Goal: Task Accomplishment & Management: Manage account settings

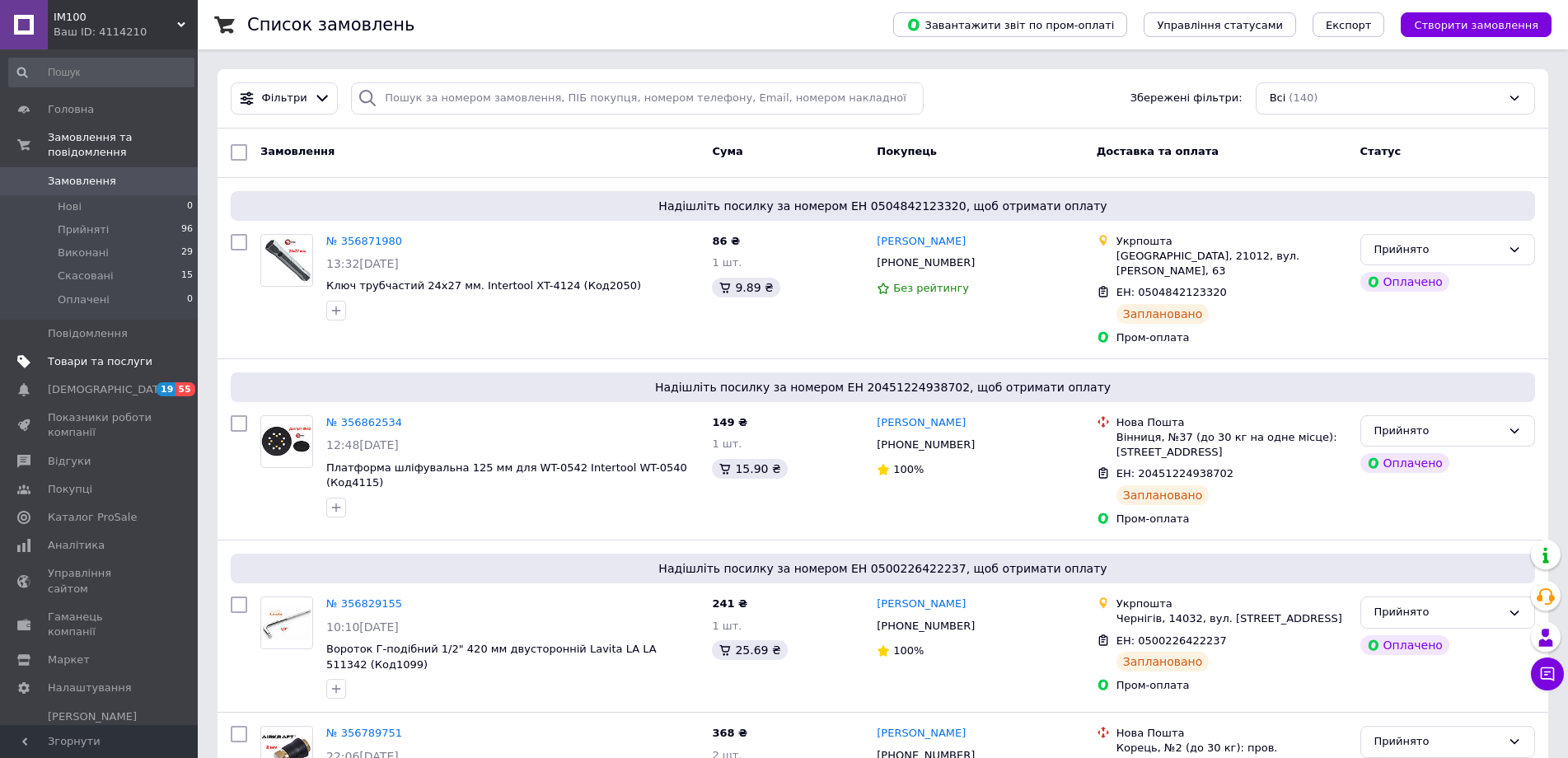
click at [97, 355] on span "Товари та послуги" at bounding box center [100, 362] width 104 height 15
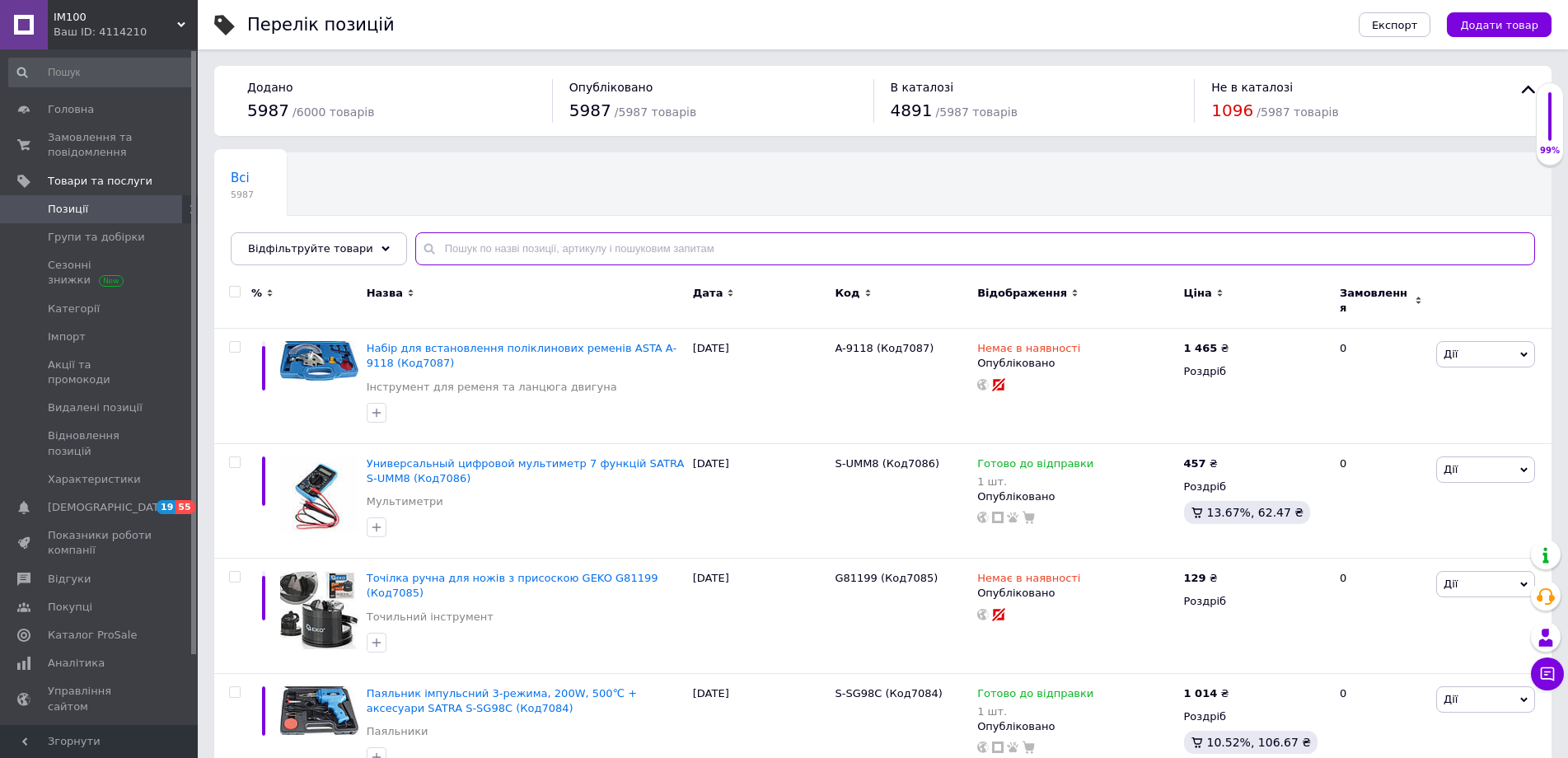
click at [463, 244] on input "text" at bounding box center [975, 248] width 1120 height 33
paste input "ET-6082 (Код2206)"
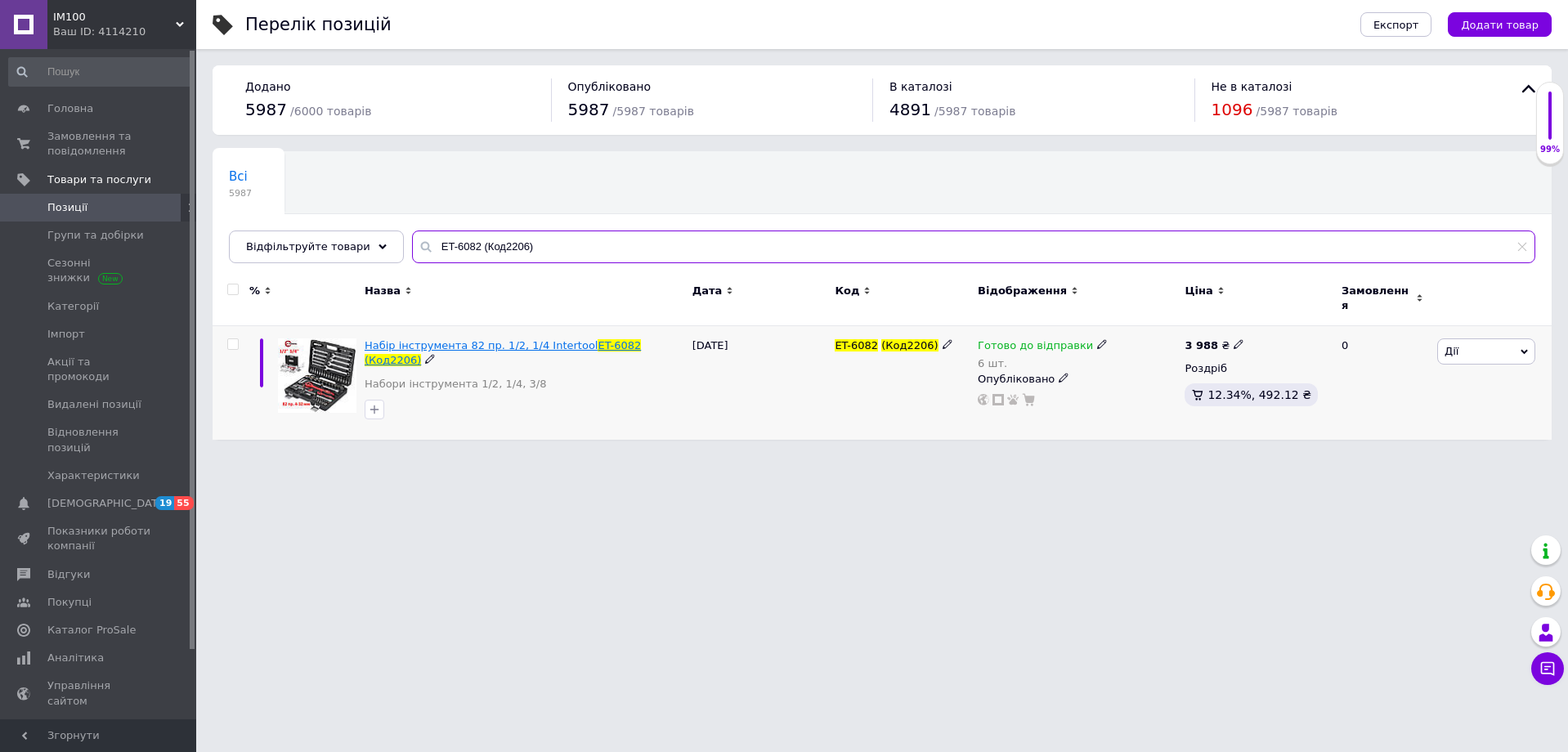
type input "ET-6082 (Код2206)"
click at [431, 340] on span "Набір інструмента 82 пр. 1/2, 1/4 Intertool" at bounding box center [481, 345] width 234 height 12
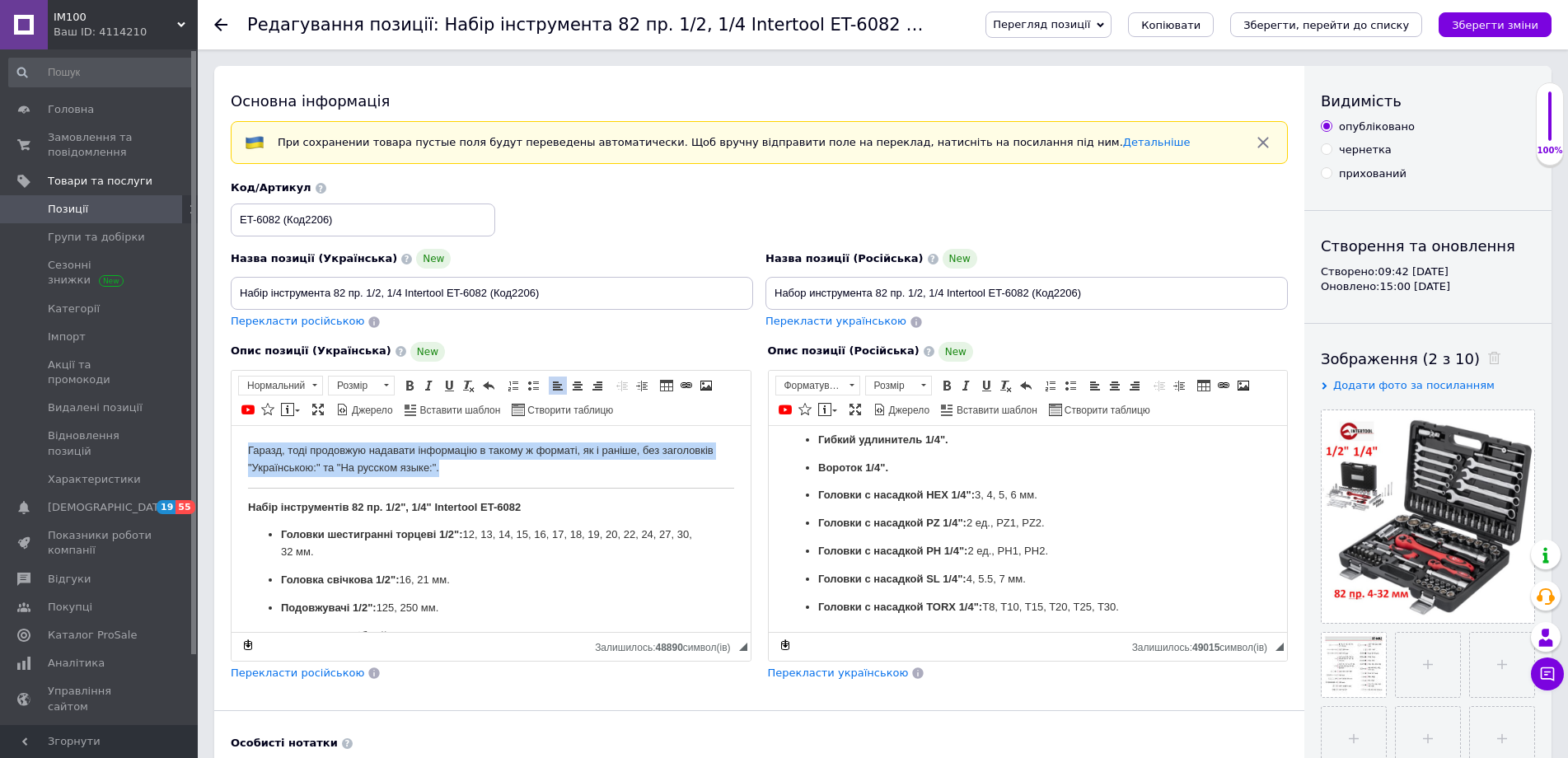
drag, startPoint x: 272, startPoint y: 455, endPoint x: 135, endPoint y: 429, distance: 139.4
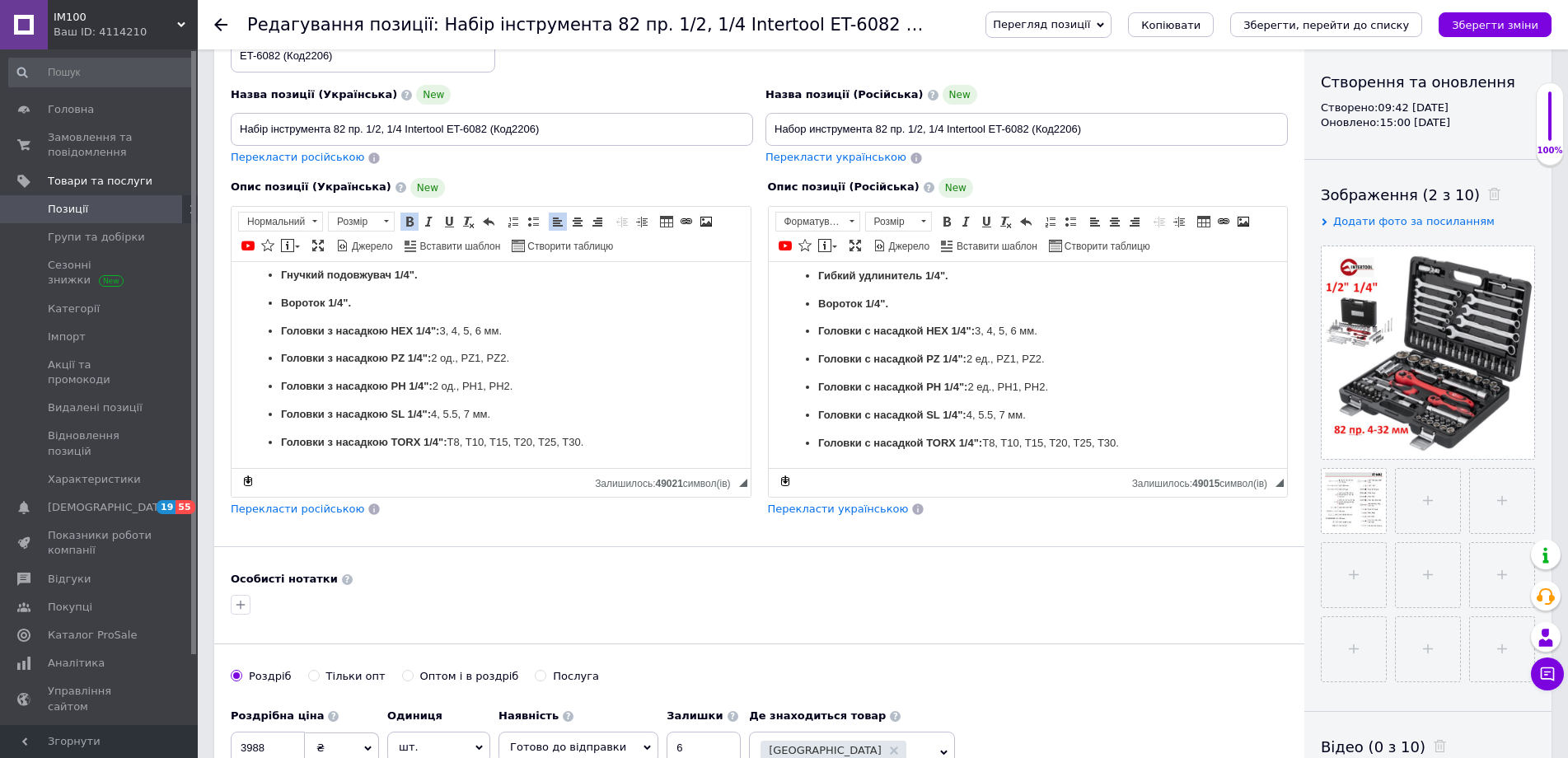
scroll to position [165, 0]
click at [1525, 26] on icon "Зберегти зміни" at bounding box center [1496, 24] width 87 height 12
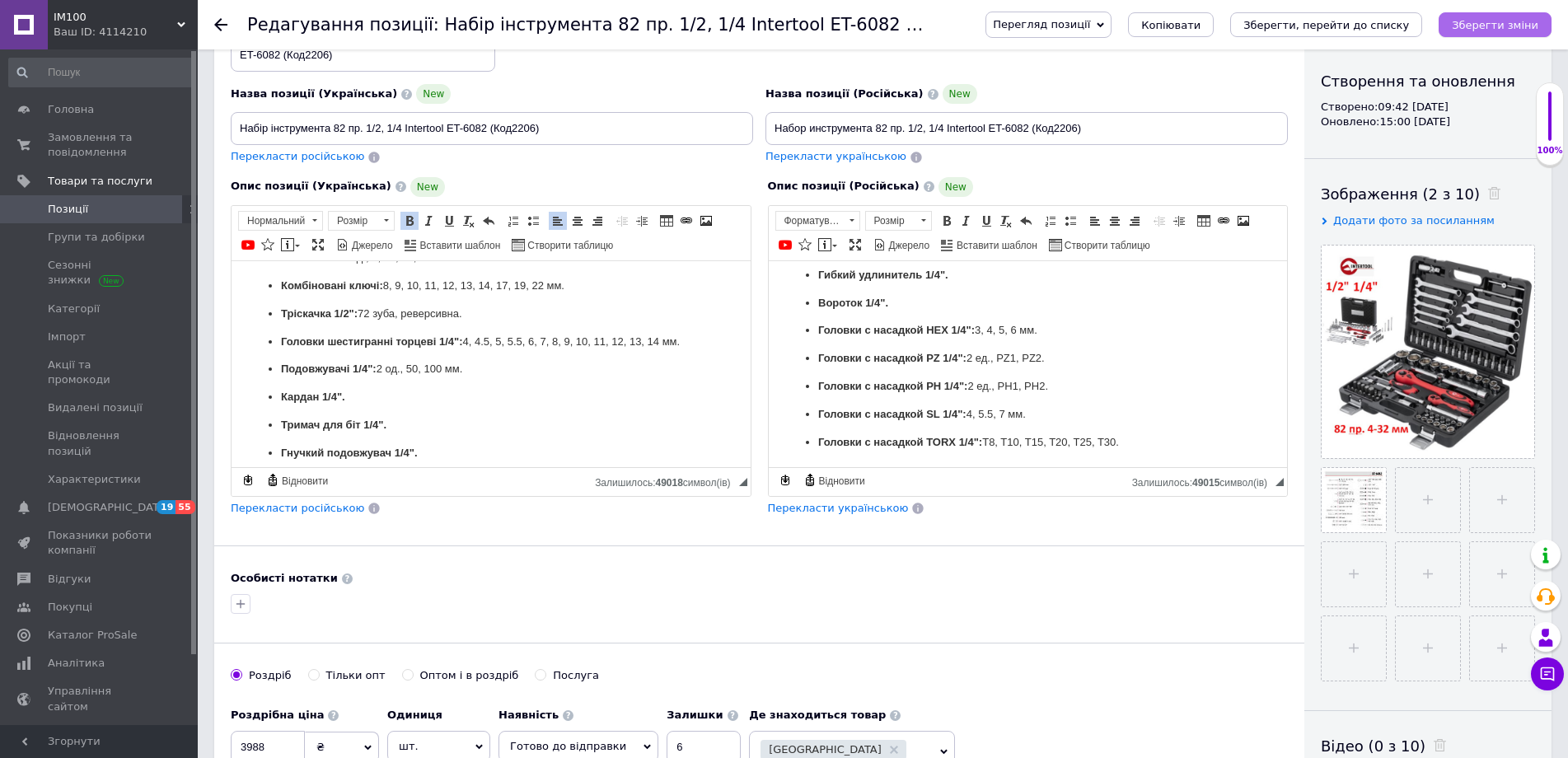
click at [1520, 23] on icon "Зберегти зміни" at bounding box center [1496, 24] width 87 height 12
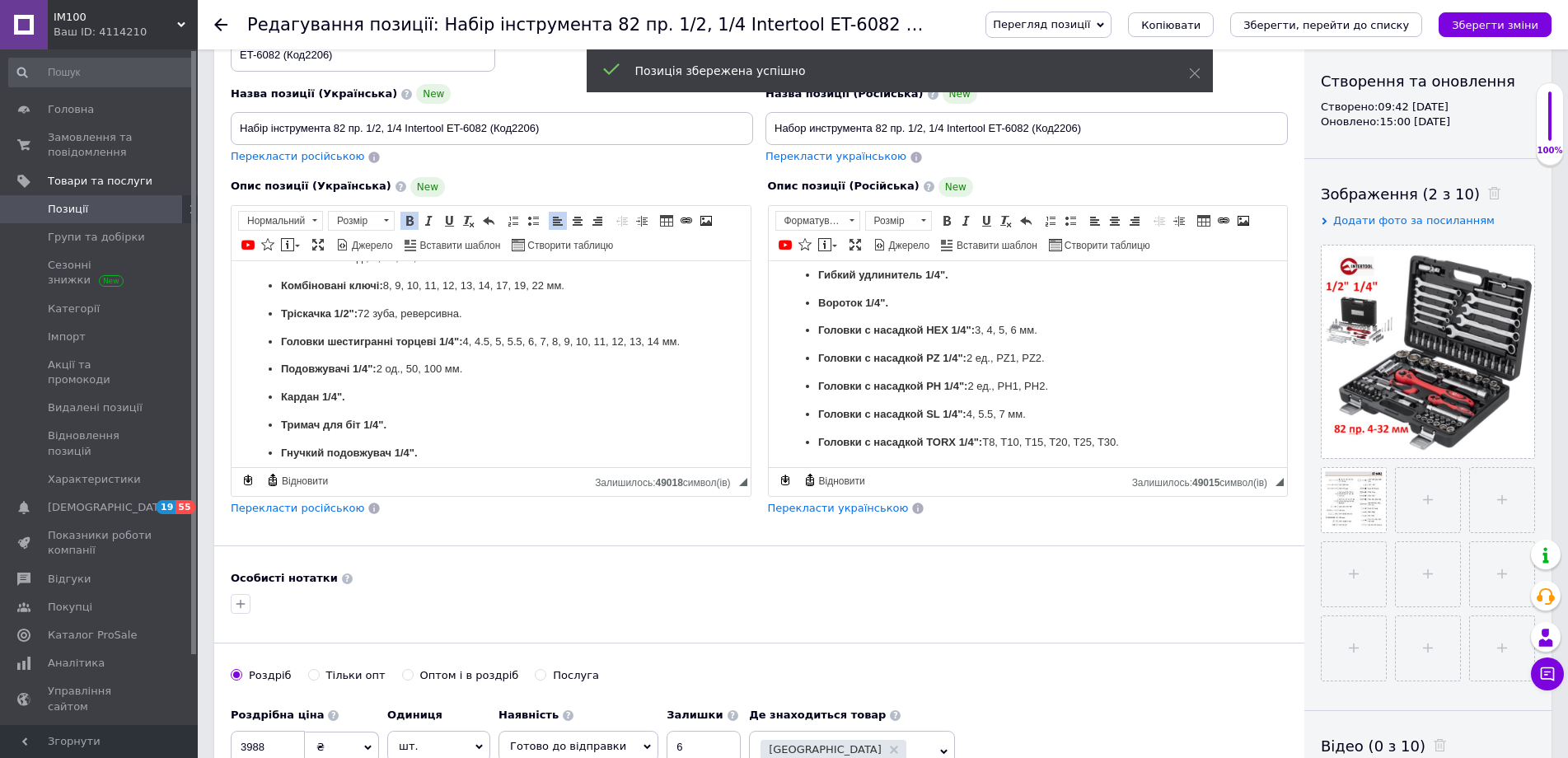
click at [70, 216] on span "Позиції" at bounding box center [68, 210] width 40 height 15
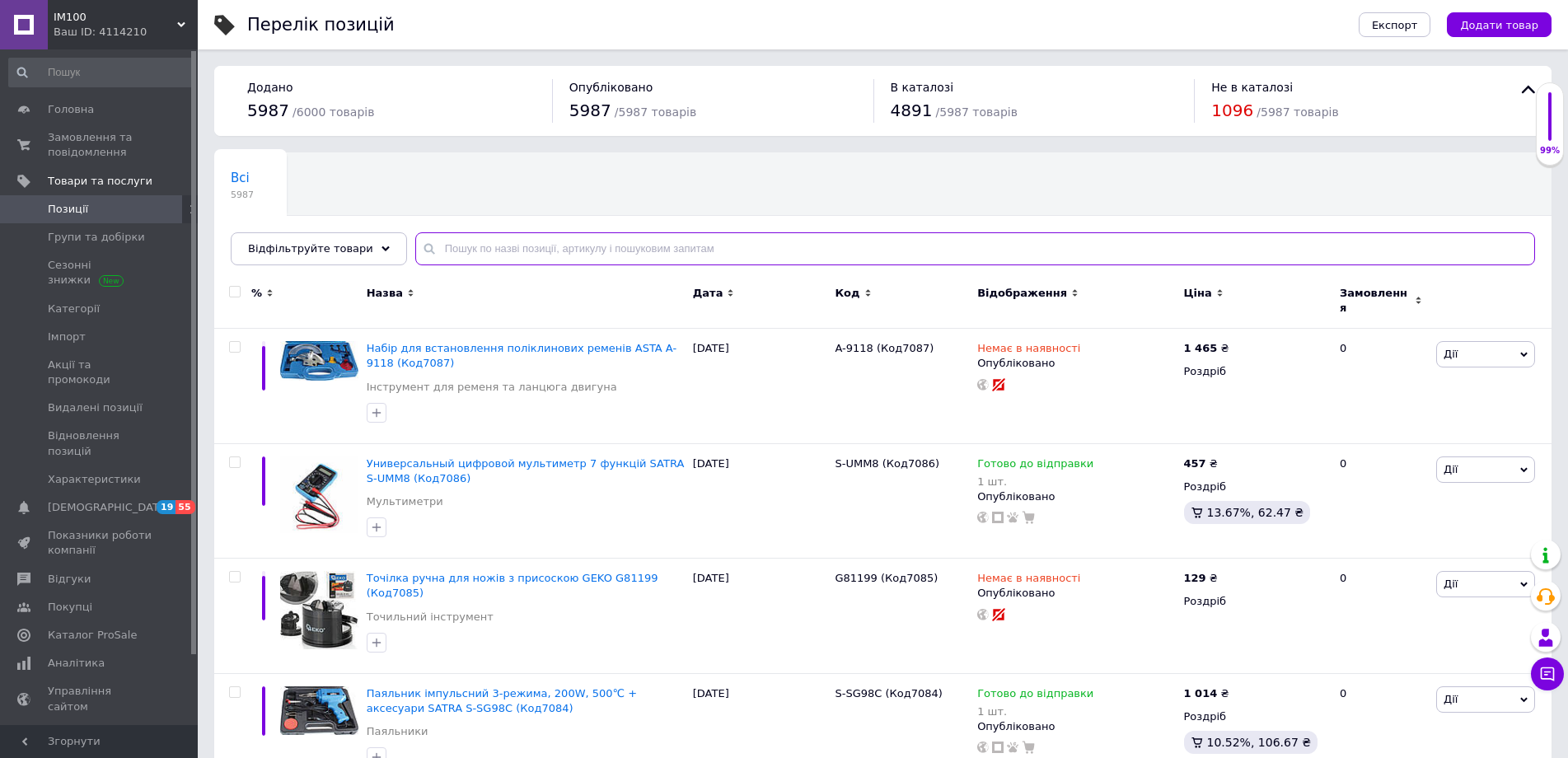
drag, startPoint x: 435, startPoint y: 245, endPoint x: 496, endPoint y: 249, distance: 61.1
click at [436, 245] on input "text" at bounding box center [975, 248] width 1120 height 33
paste input "680151 (Код3920)"
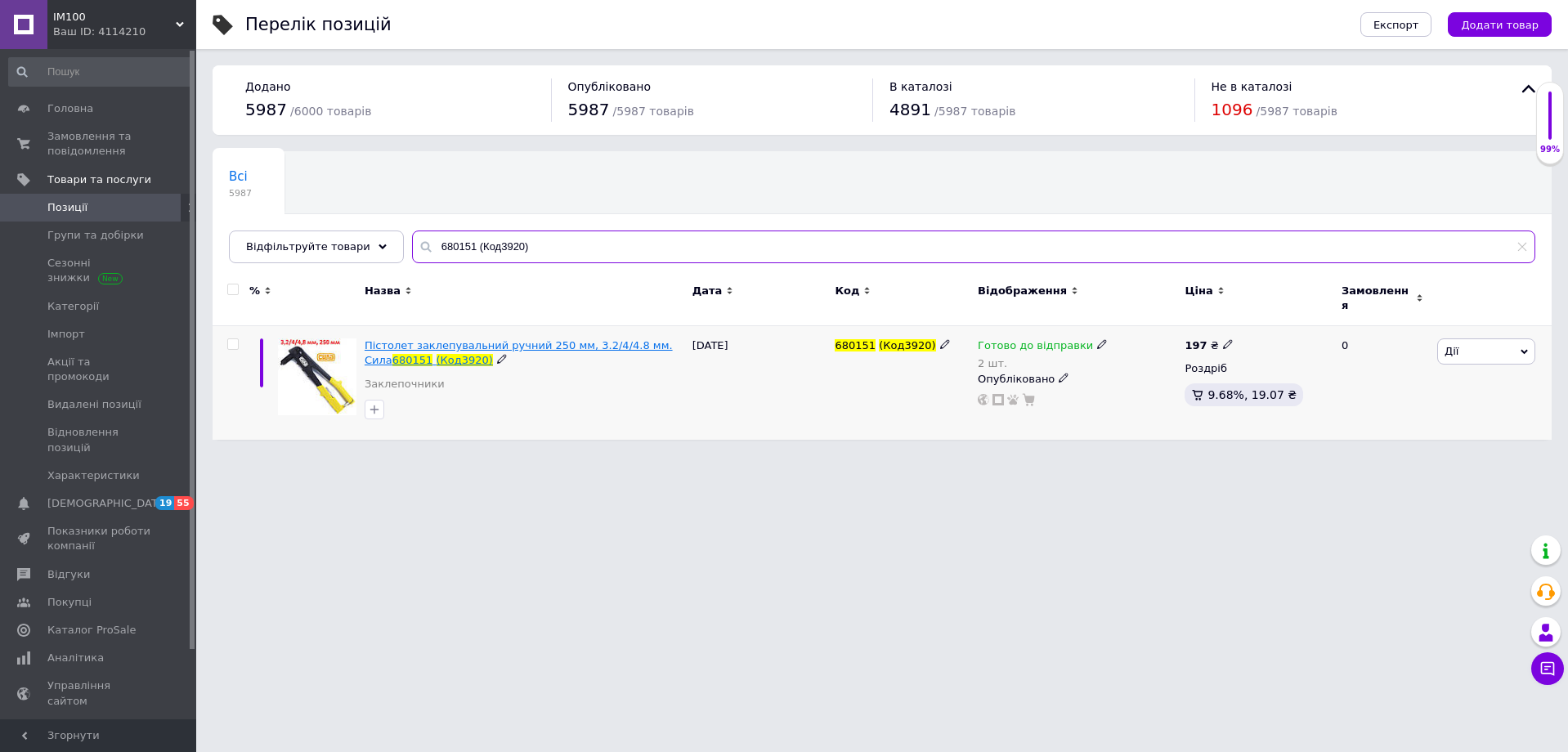
type input "680151 (Код3920)"
click at [433, 340] on span "Пістолет заклепувальний ручний 250 мм, 3.2/4/4.8 мм. Сила" at bounding box center [519, 353] width 308 height 27
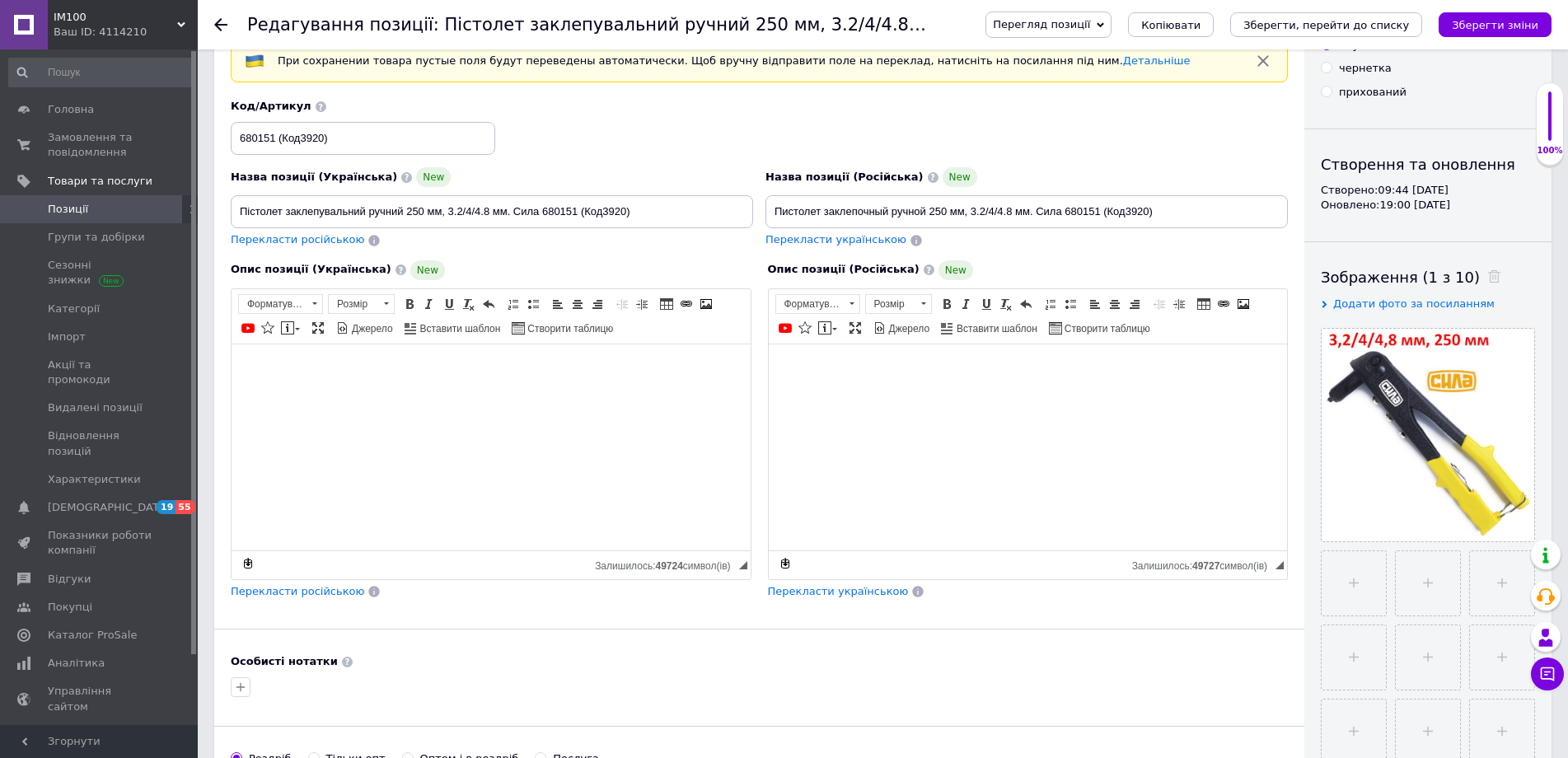
scroll to position [83, 0]
click at [80, 209] on span "Позиції" at bounding box center [68, 210] width 40 height 15
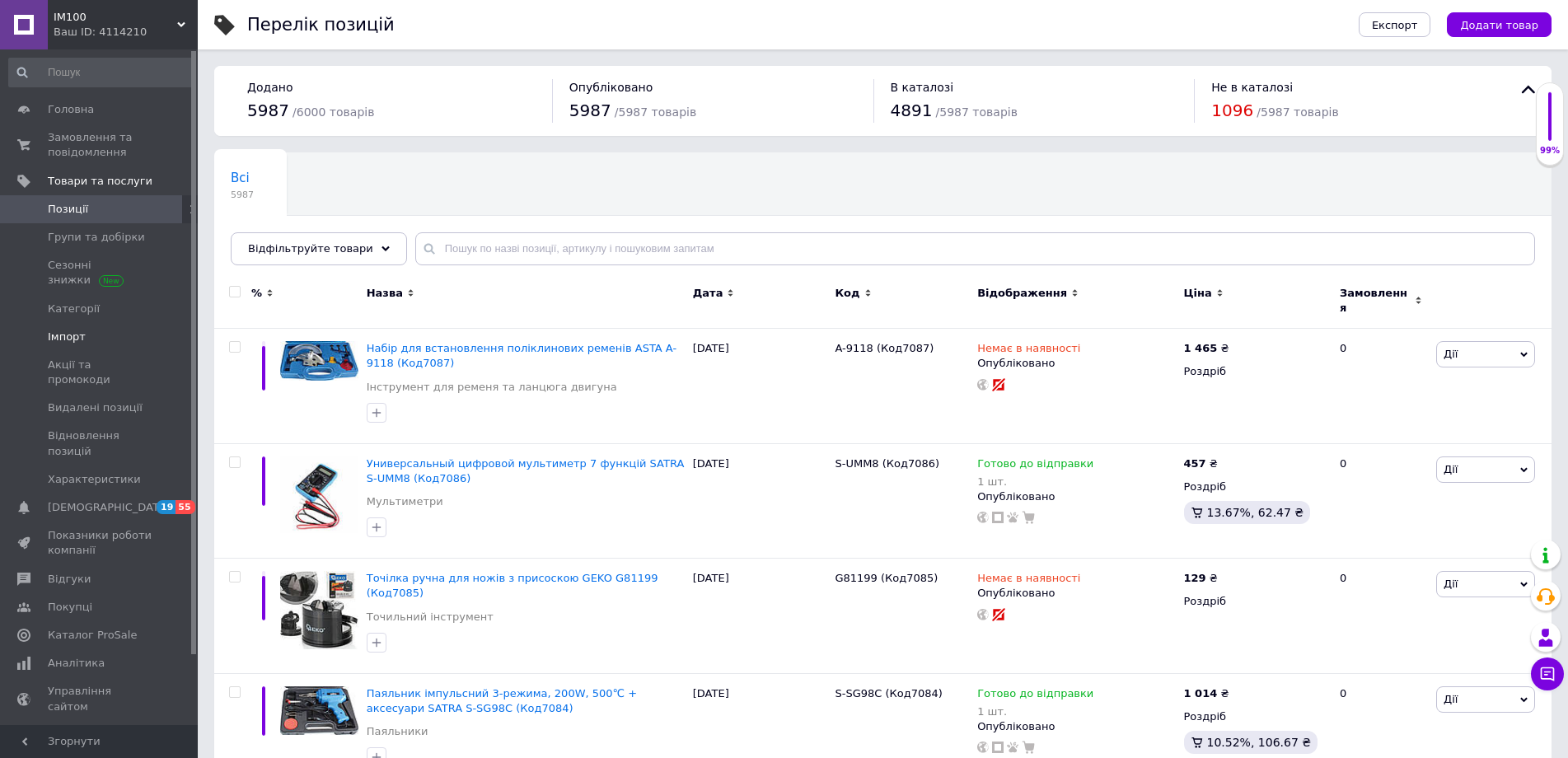
click at [72, 332] on span "Імпорт" at bounding box center [67, 337] width 38 height 15
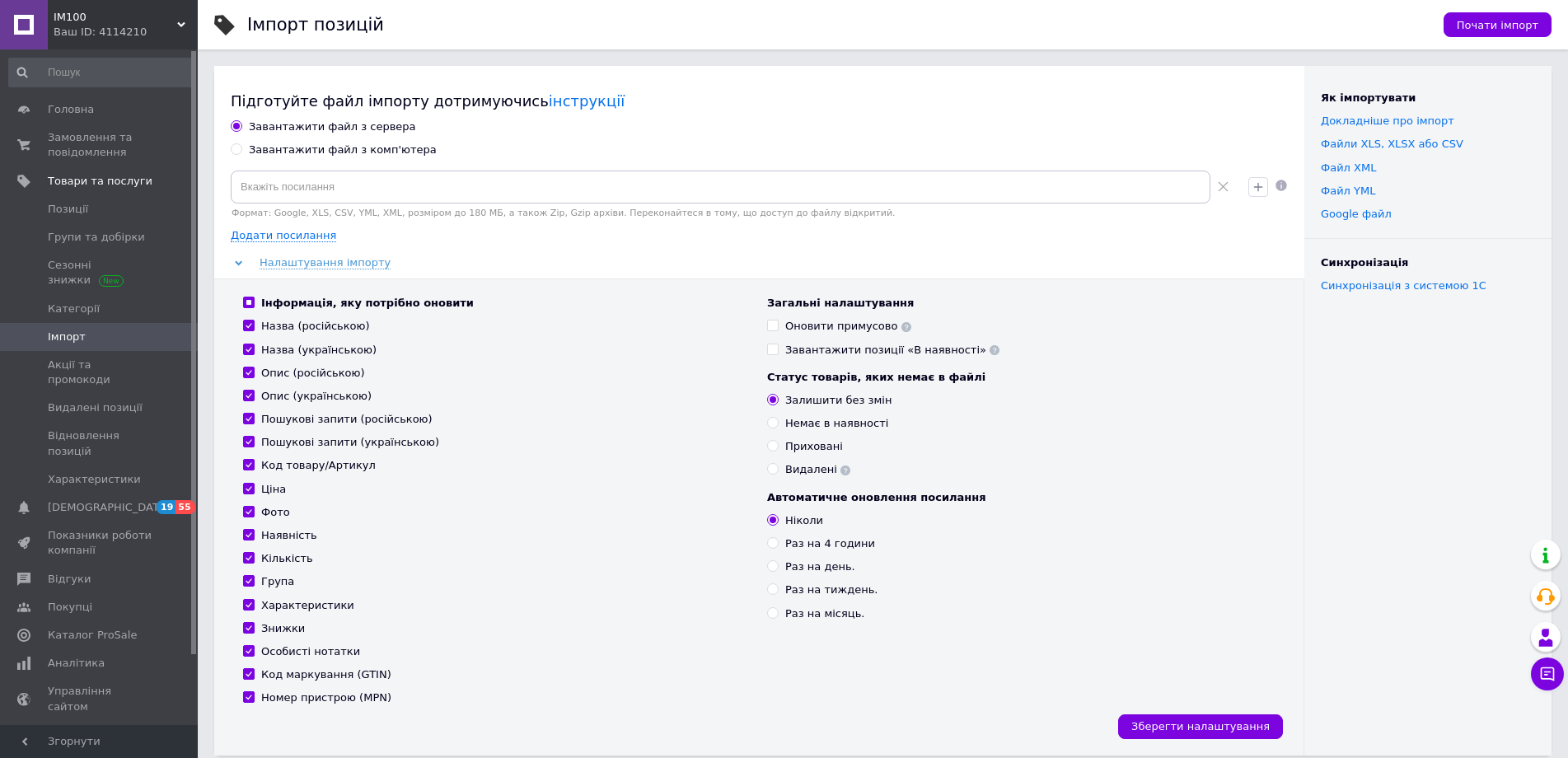
click at [288, 150] on div "Завантажити файл з комп'ютера" at bounding box center [343, 150] width 188 height 15
click at [242, 150] on input "Завантажити файл з комп'ютера" at bounding box center [235, 148] width 10 height 10
radio input "true"
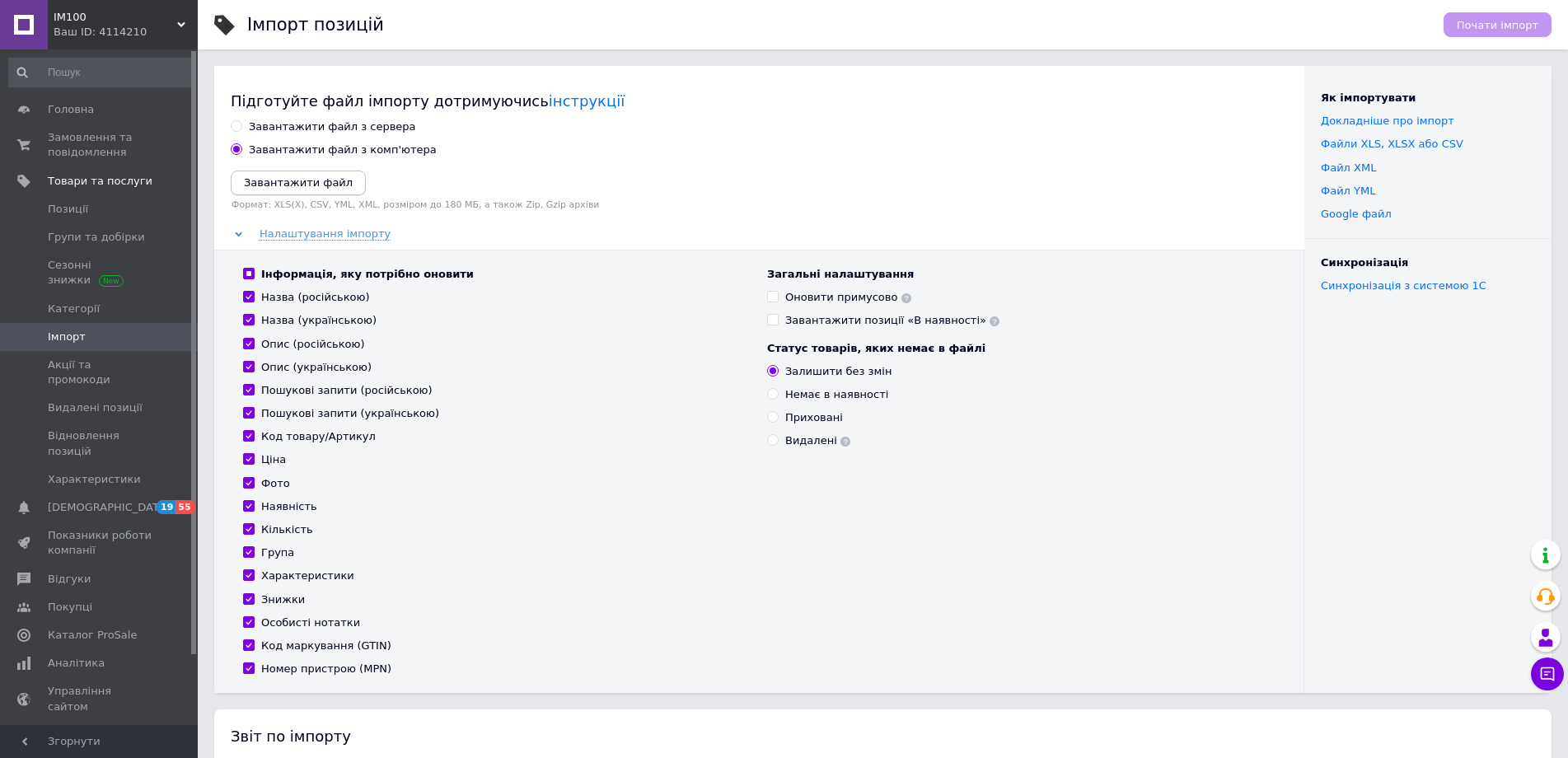
click at [277, 182] on icon "Завантажити файл" at bounding box center [298, 182] width 109 height 12
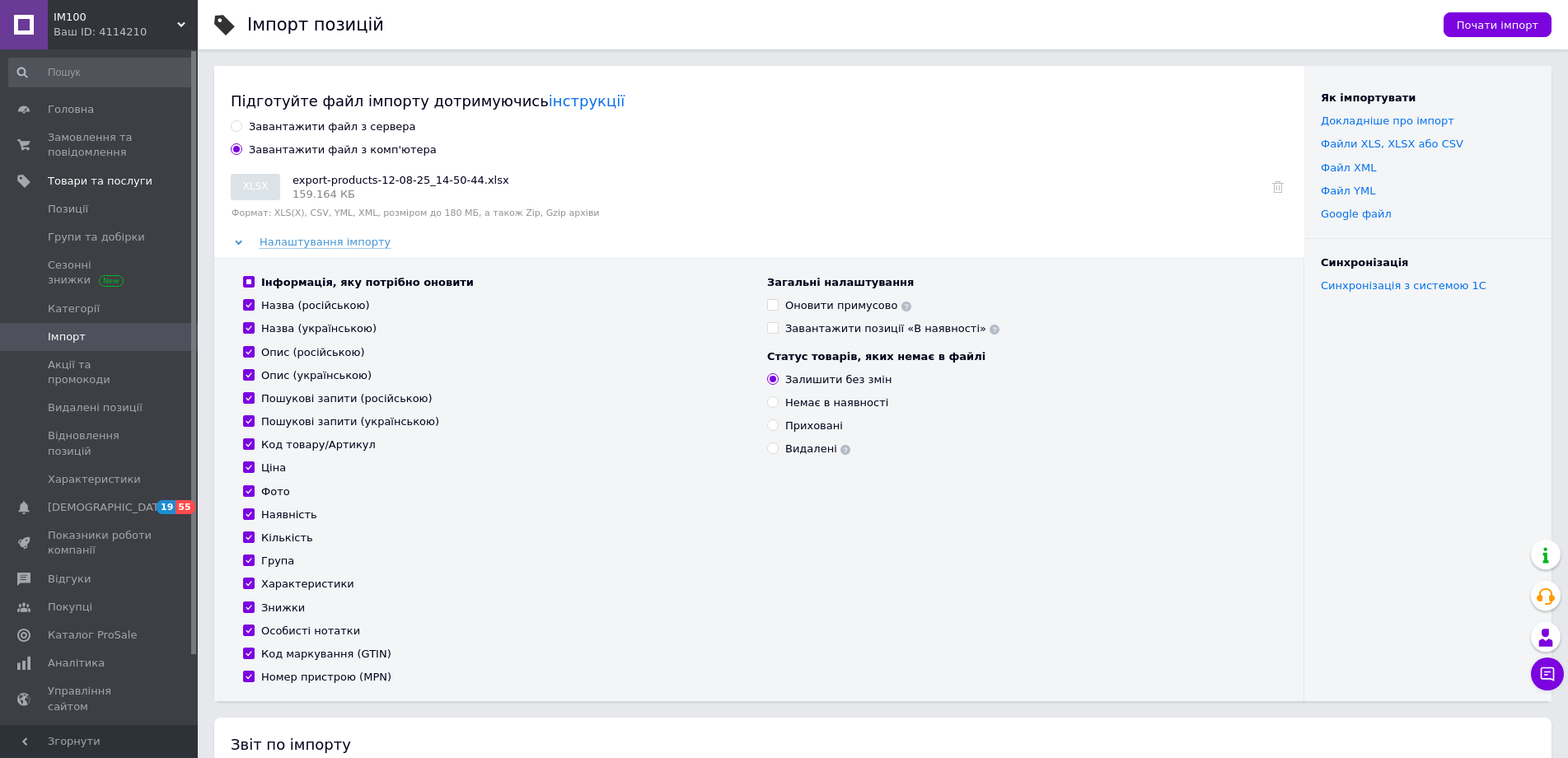
click at [247, 284] on input "Інформація, яку потрібно оновити" at bounding box center [247, 281] width 10 height 10
checkbox input "false"
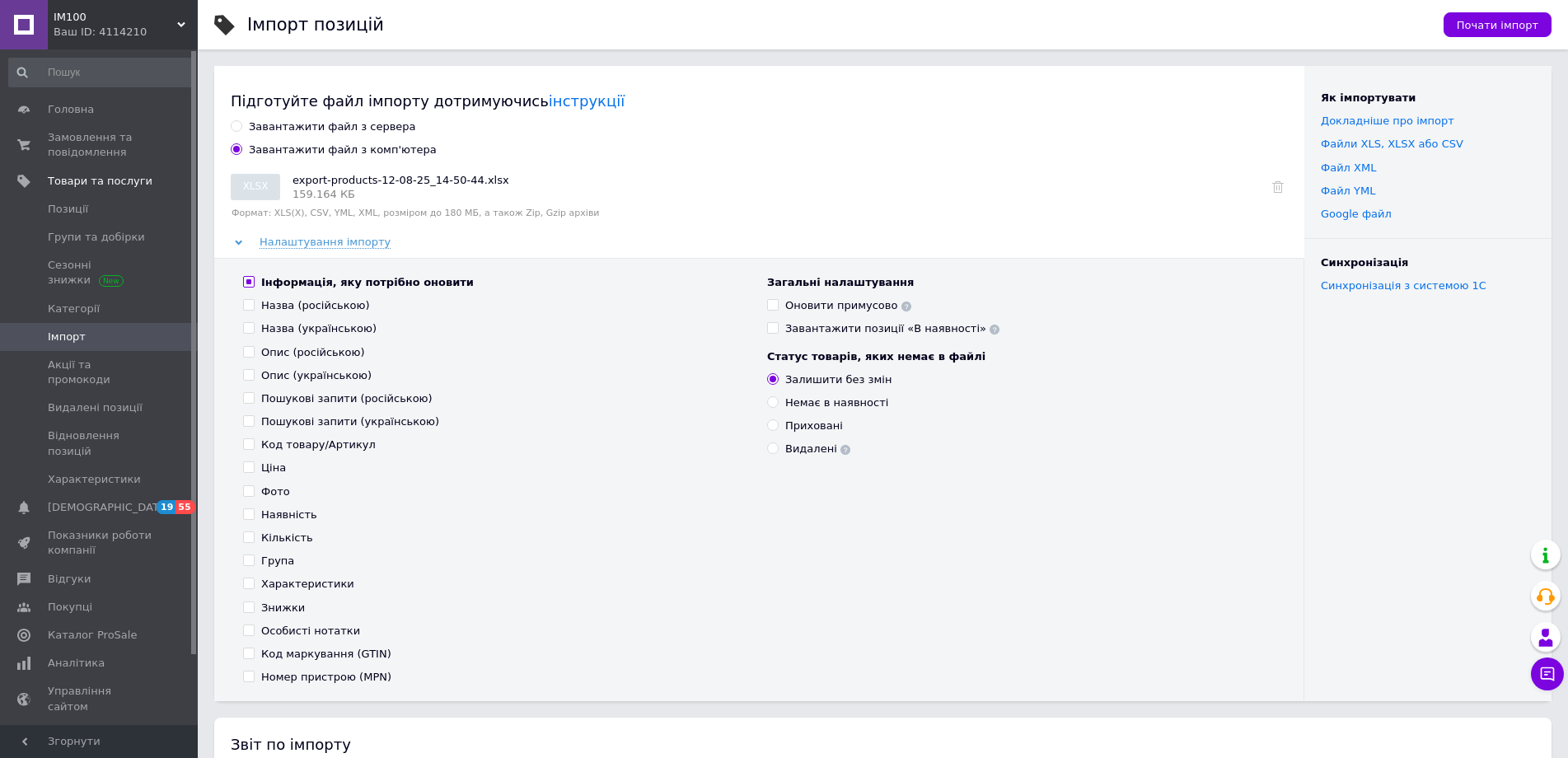
checkbox input "false"
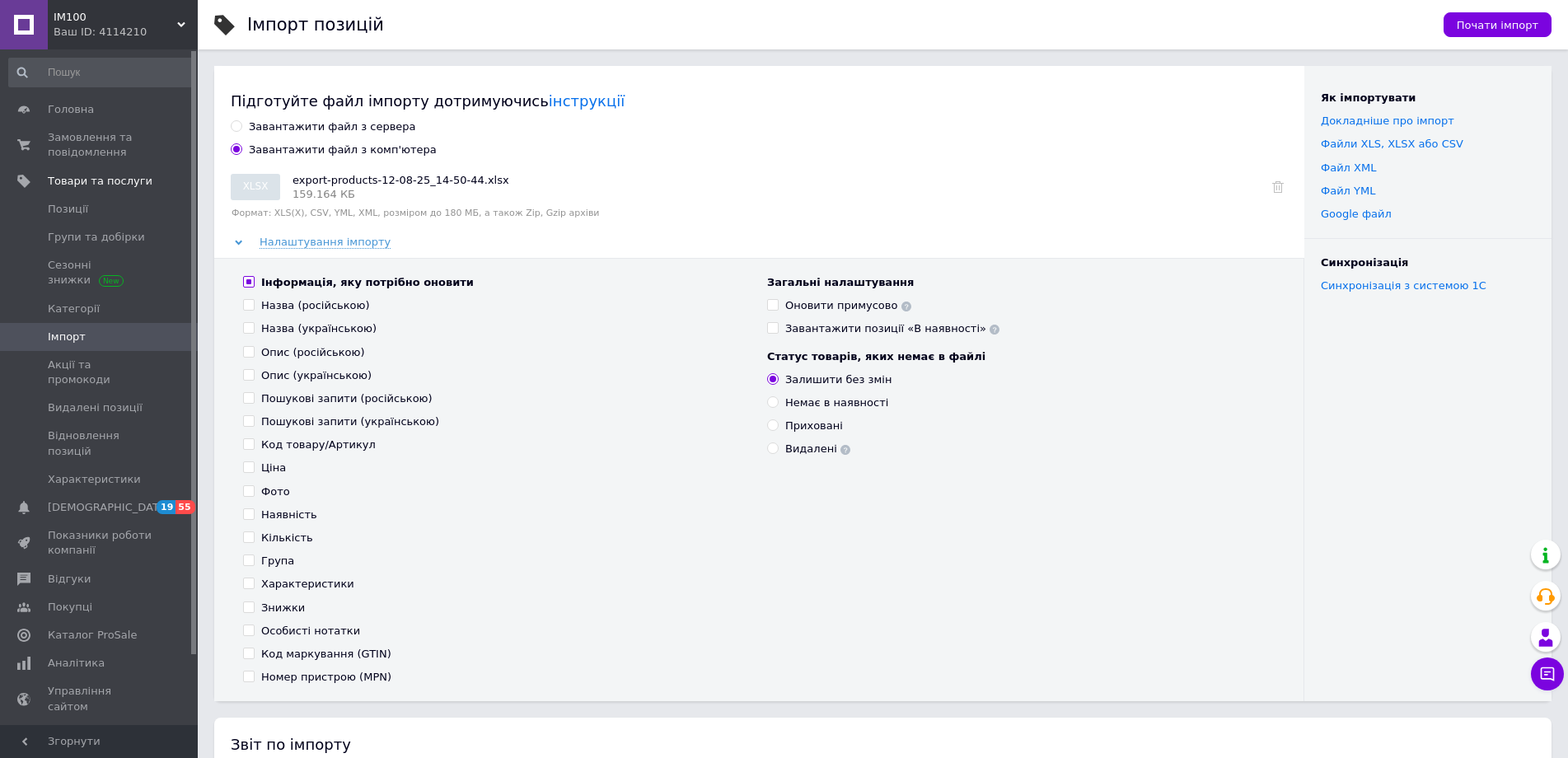
checkbox input "false"
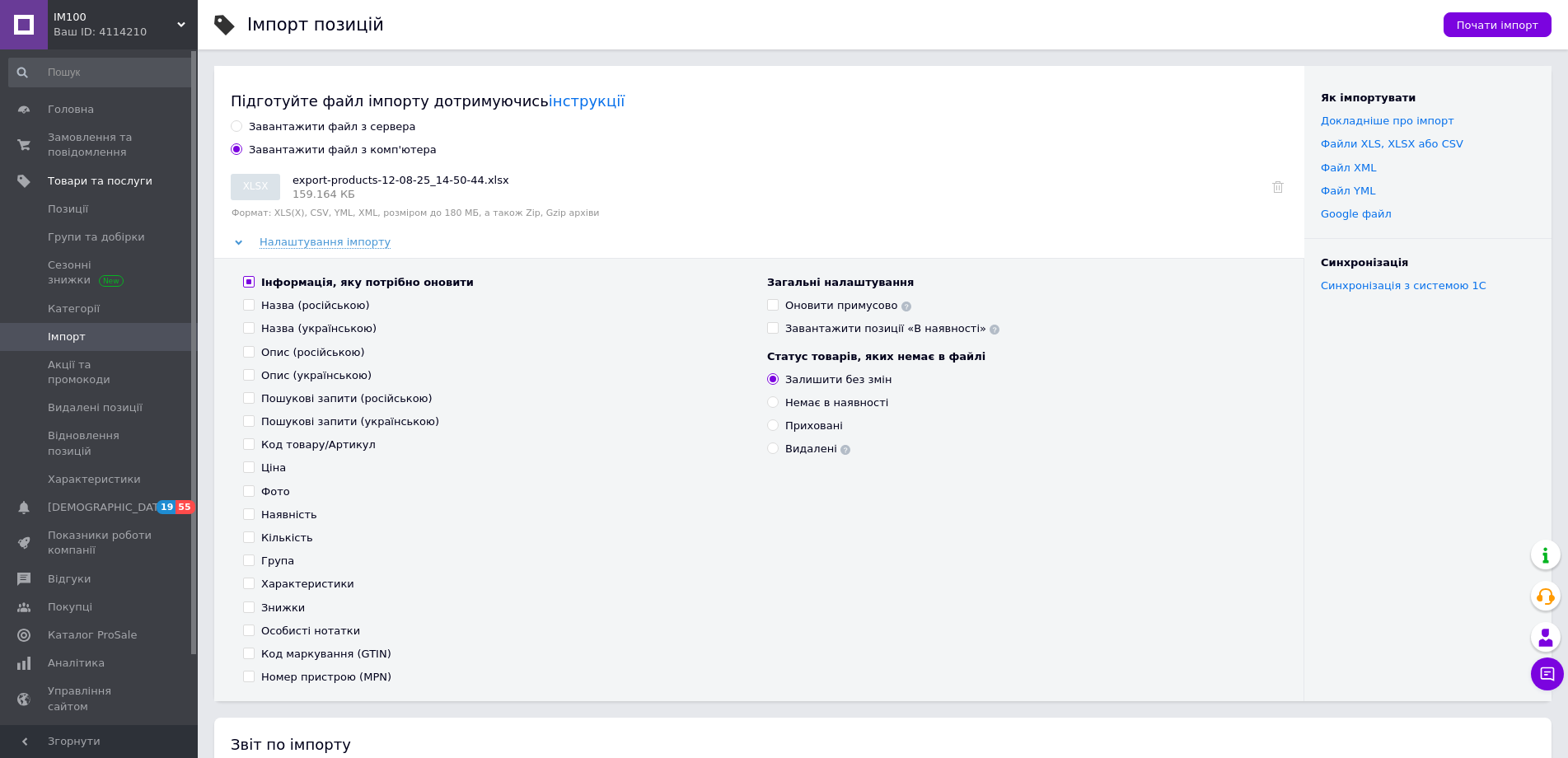
checkbox input "false"
click at [247, 352] on input "Опис (російською)" at bounding box center [247, 351] width 10 height 10
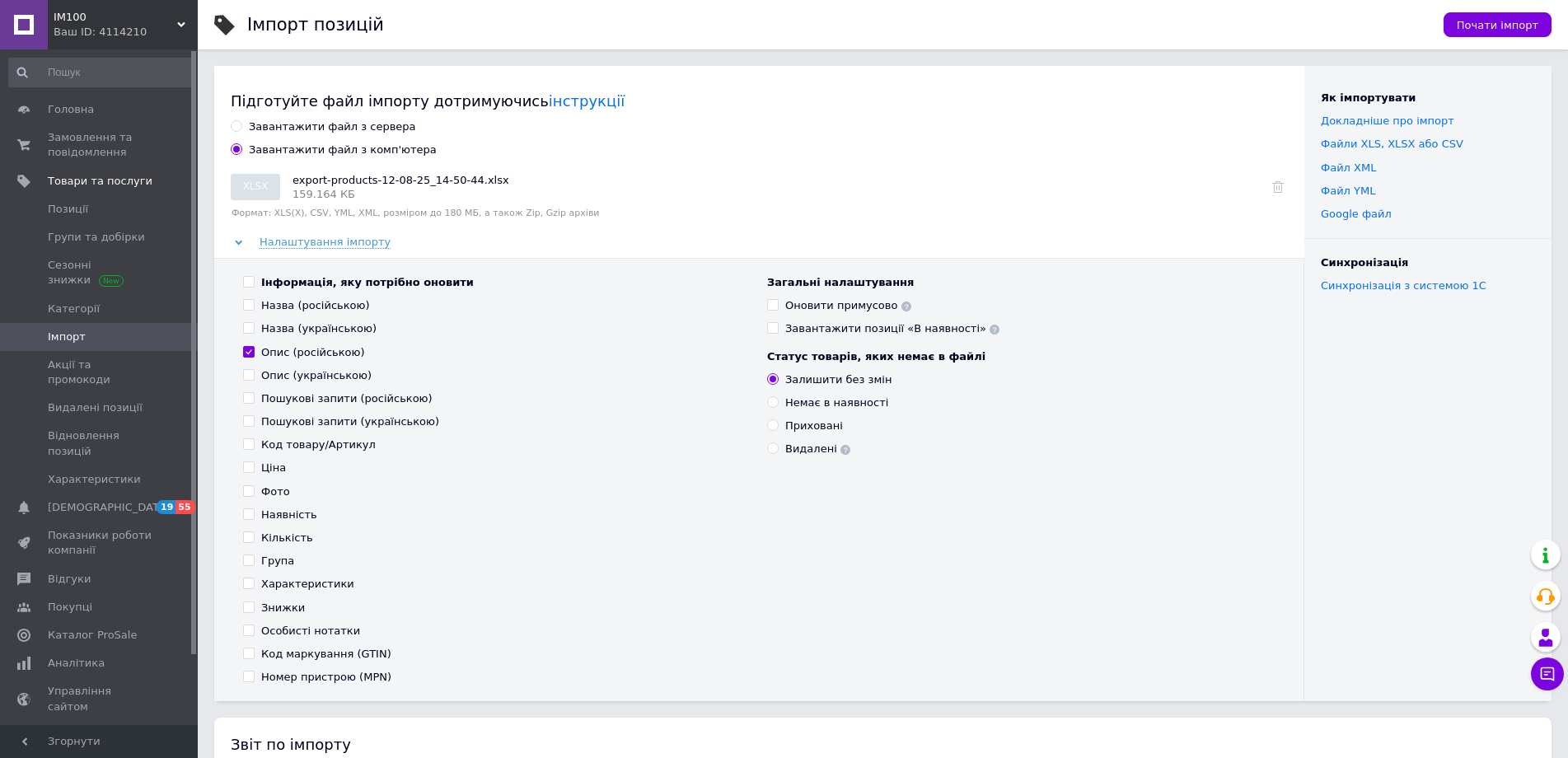
checkbox input "true"
click at [248, 376] on input "Опис (українською)" at bounding box center [247, 374] width 10 height 10
checkbox input "true"
click at [1488, 22] on span "Почати імпорт" at bounding box center [1497, 24] width 82 height 12
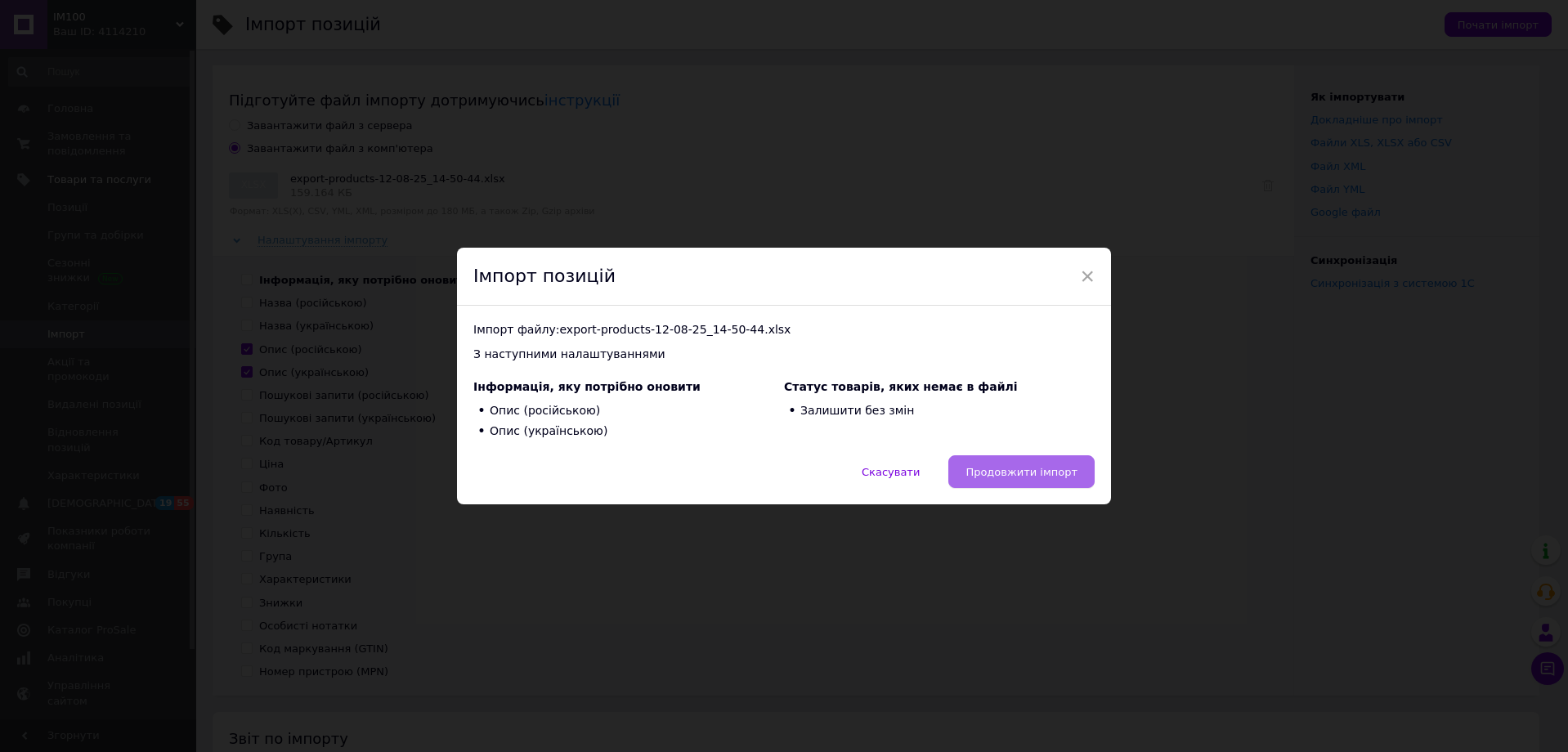
click at [1041, 470] on span "Продовжити імпорт" at bounding box center [1021, 471] width 112 height 12
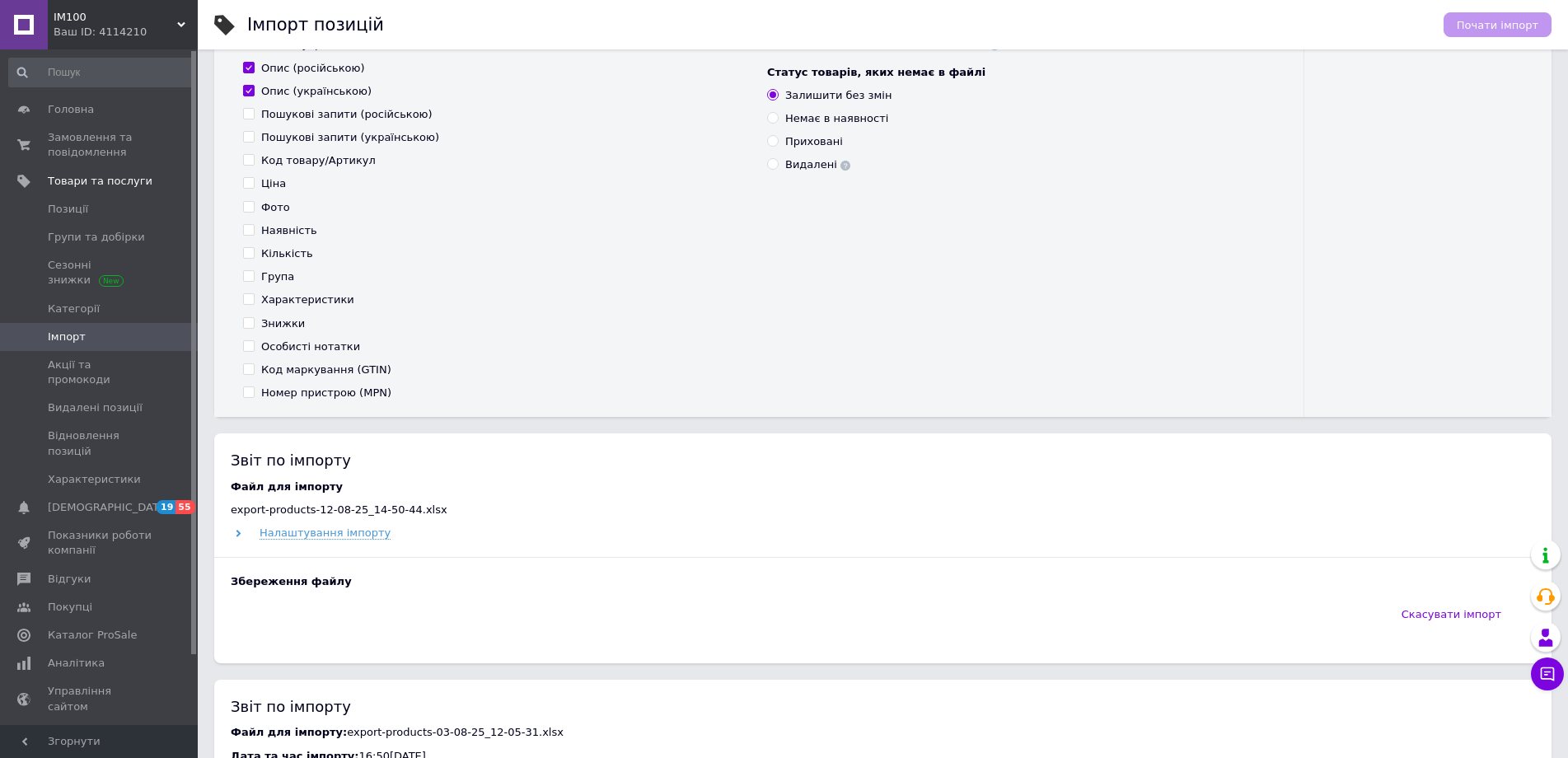
scroll to position [329, 0]
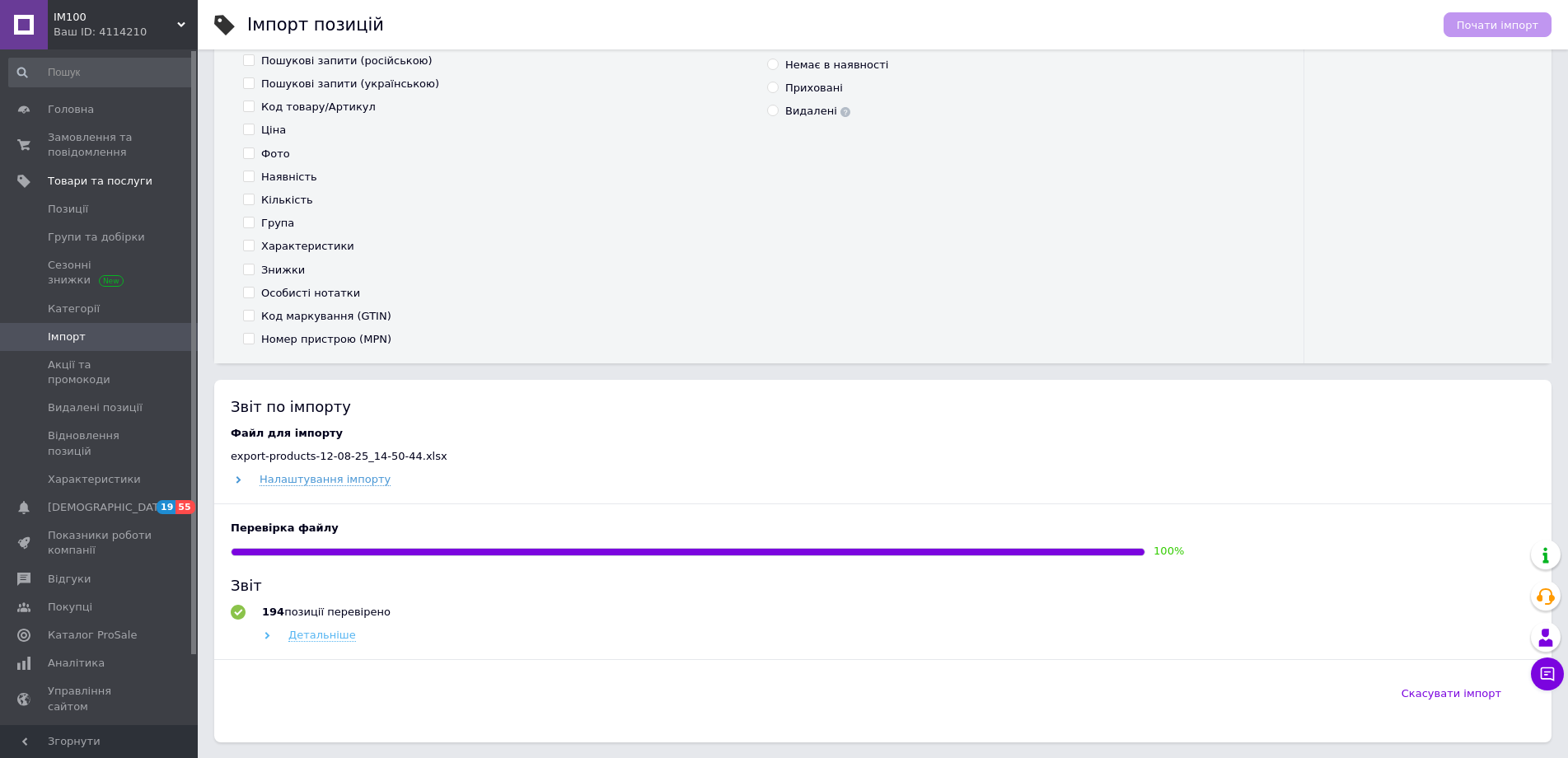
click at [303, 636] on span "Детальніше" at bounding box center [323, 636] width 68 height 13
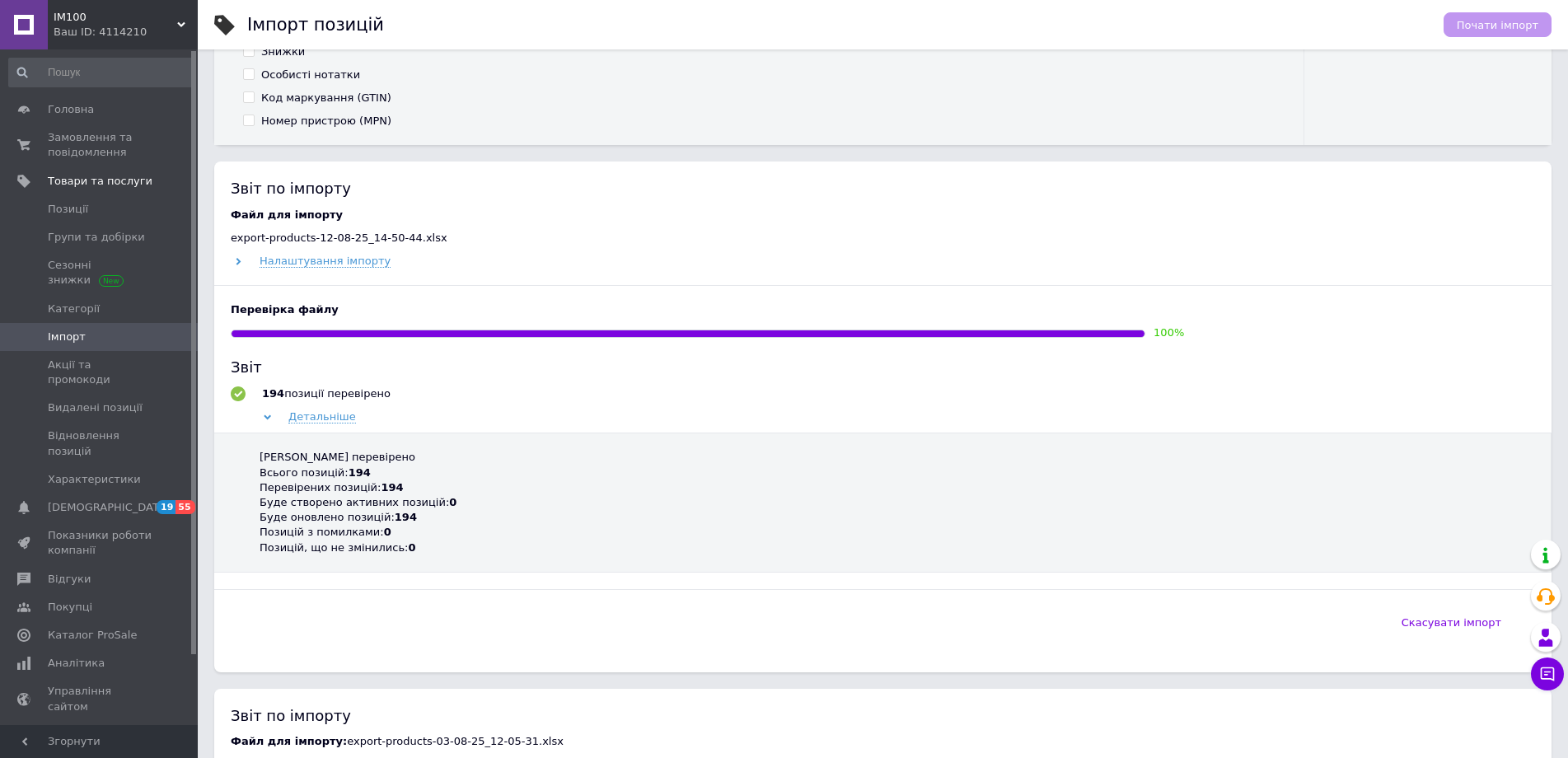
scroll to position [576, 0]
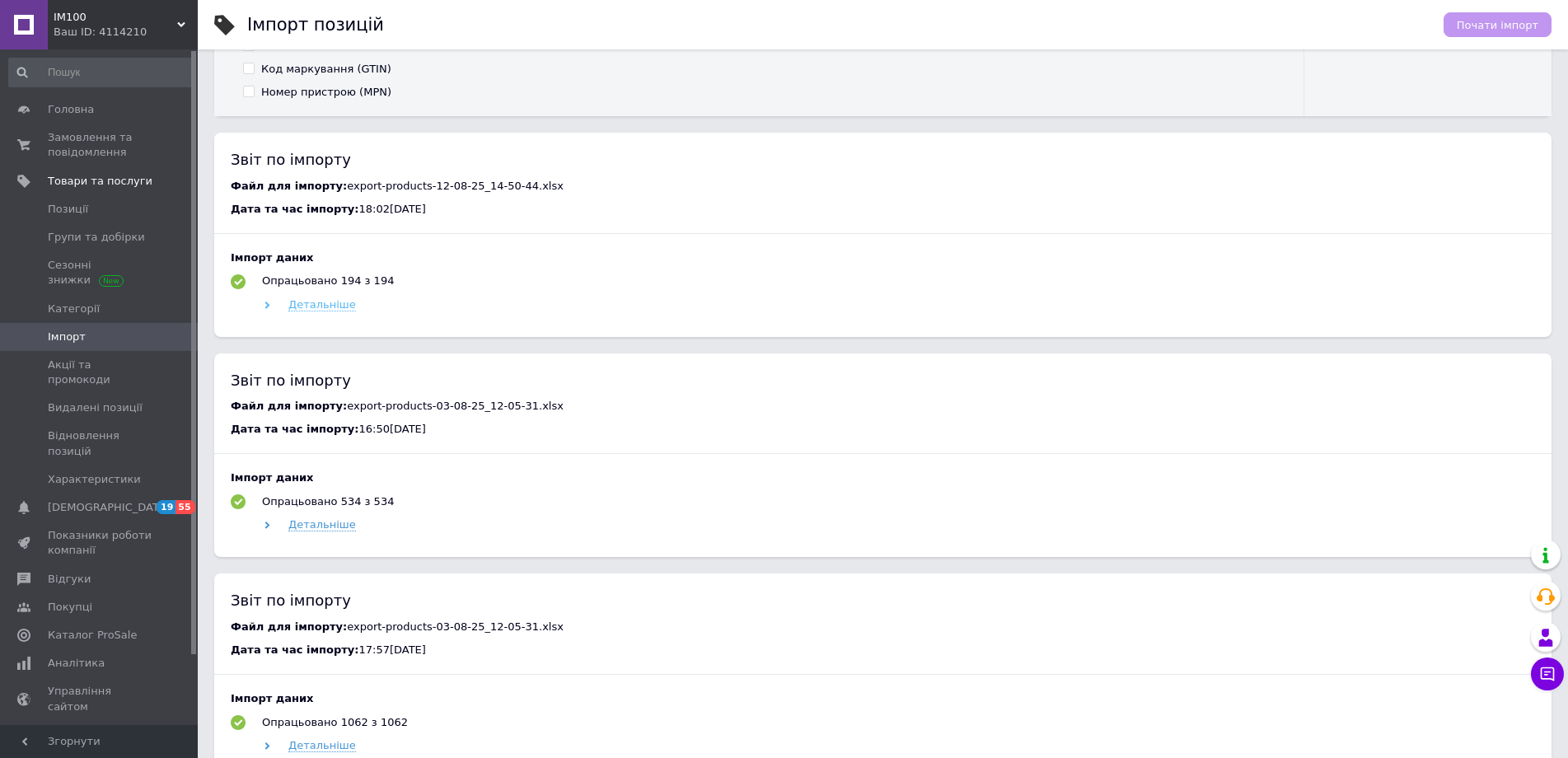
click at [312, 307] on span "Детальніше" at bounding box center [323, 305] width 68 height 13
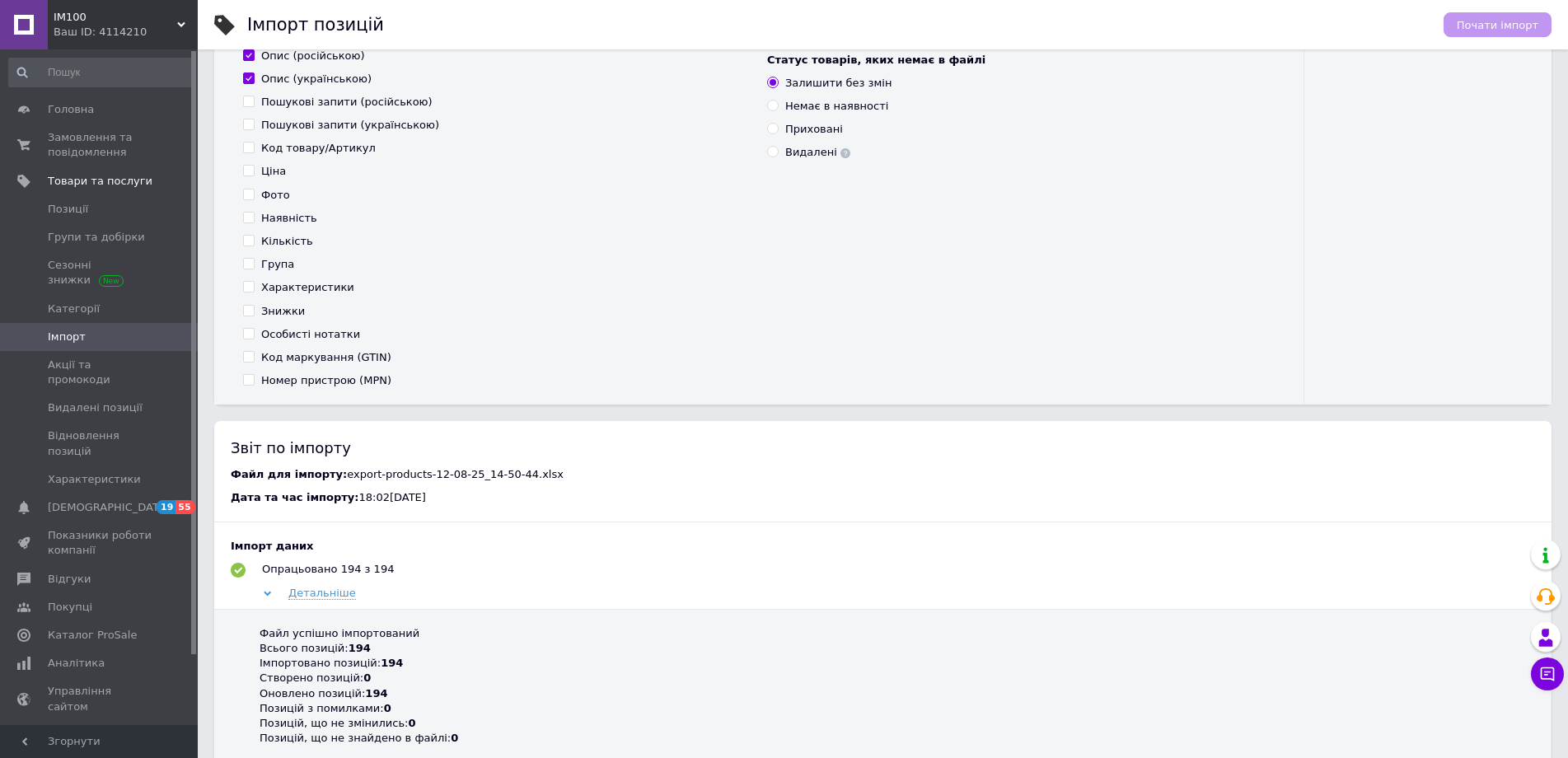
scroll to position [329, 0]
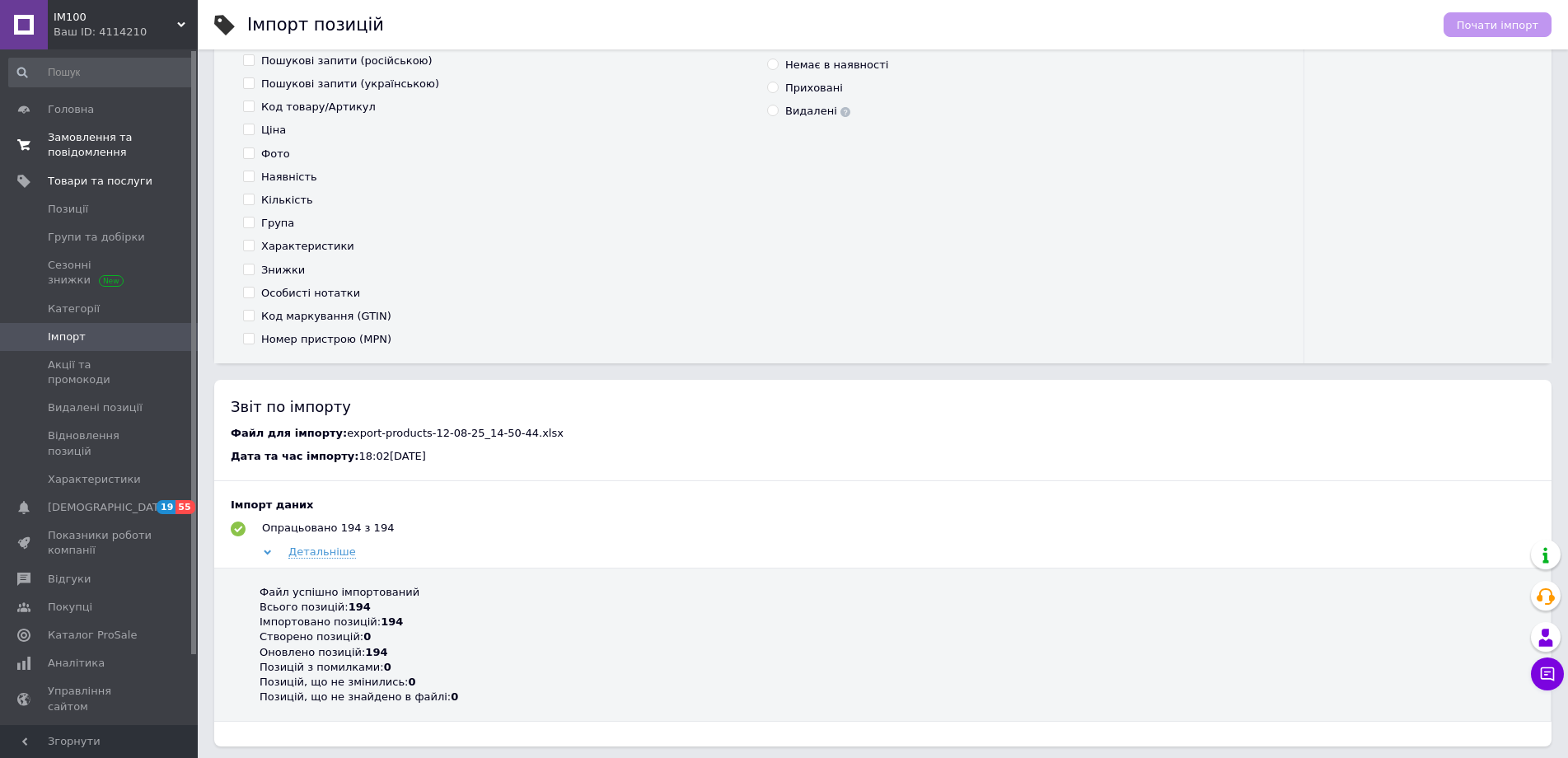
click at [70, 131] on span "Замовлення та повідомлення" at bounding box center [100, 145] width 104 height 30
